Goal: Task Accomplishment & Management: Use online tool/utility

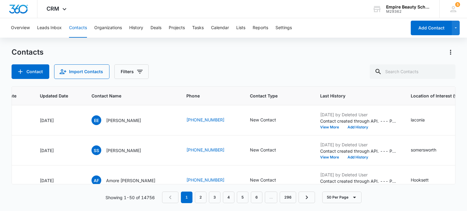
scroll to position [0, 79]
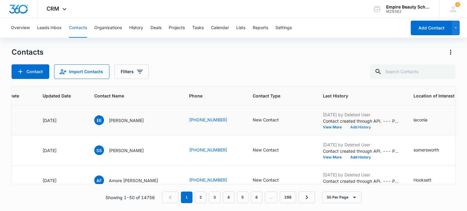
click at [352, 128] on button "Add History" at bounding box center [360, 127] width 29 height 4
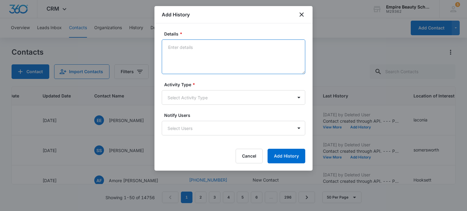
click at [219, 53] on textarea "Details *" at bounding box center [233, 57] width 143 height 35
type textarea "Call 1- LM w/ CI"
click at [217, 100] on body "CRM Apps Forms CRM Email Shop Payments POS Files Brand Settings Empire Beauty S…" at bounding box center [233, 105] width 467 height 211
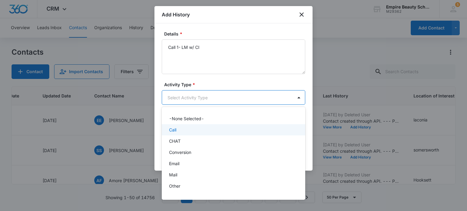
drag, startPoint x: 192, startPoint y: 130, endPoint x: 193, endPoint y: 127, distance: 3.1
click at [193, 128] on div "Call" at bounding box center [233, 130] width 128 height 6
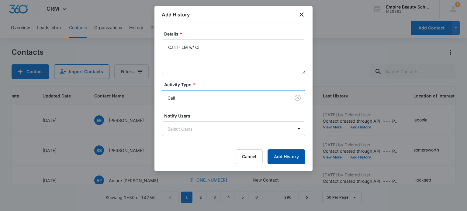
click at [277, 156] on button "Add History" at bounding box center [286, 157] width 38 height 15
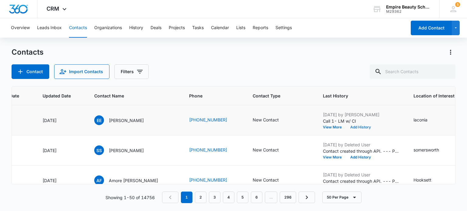
click at [353, 127] on button "Add History" at bounding box center [360, 127] width 29 height 4
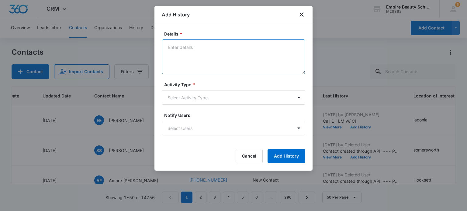
click at [199, 55] on textarea "Details *" at bounding box center [233, 57] width 143 height 35
type textarea "Text 1-? you have"
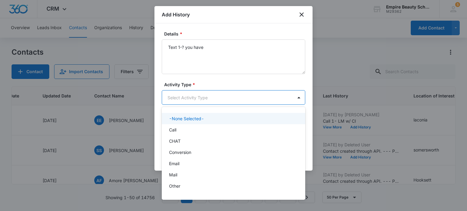
click at [200, 96] on body "CRM Apps Forms CRM Email Shop Payments POS Files Brand Settings Empire Beauty S…" at bounding box center [233, 105] width 467 height 211
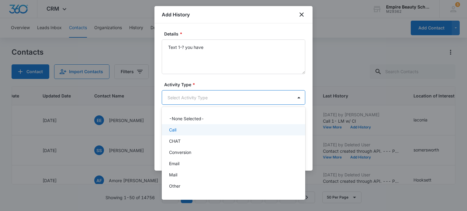
scroll to position [32, 0]
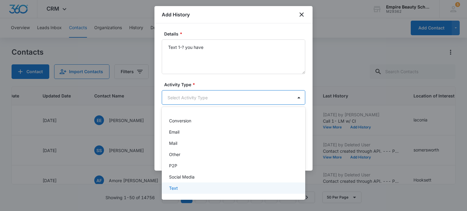
click at [204, 189] on div "Text" at bounding box center [233, 188] width 128 height 6
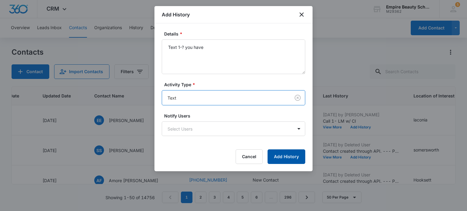
click at [291, 160] on button "Add History" at bounding box center [286, 157] width 38 height 15
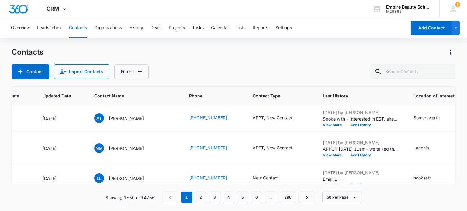
scroll to position [0, 79]
